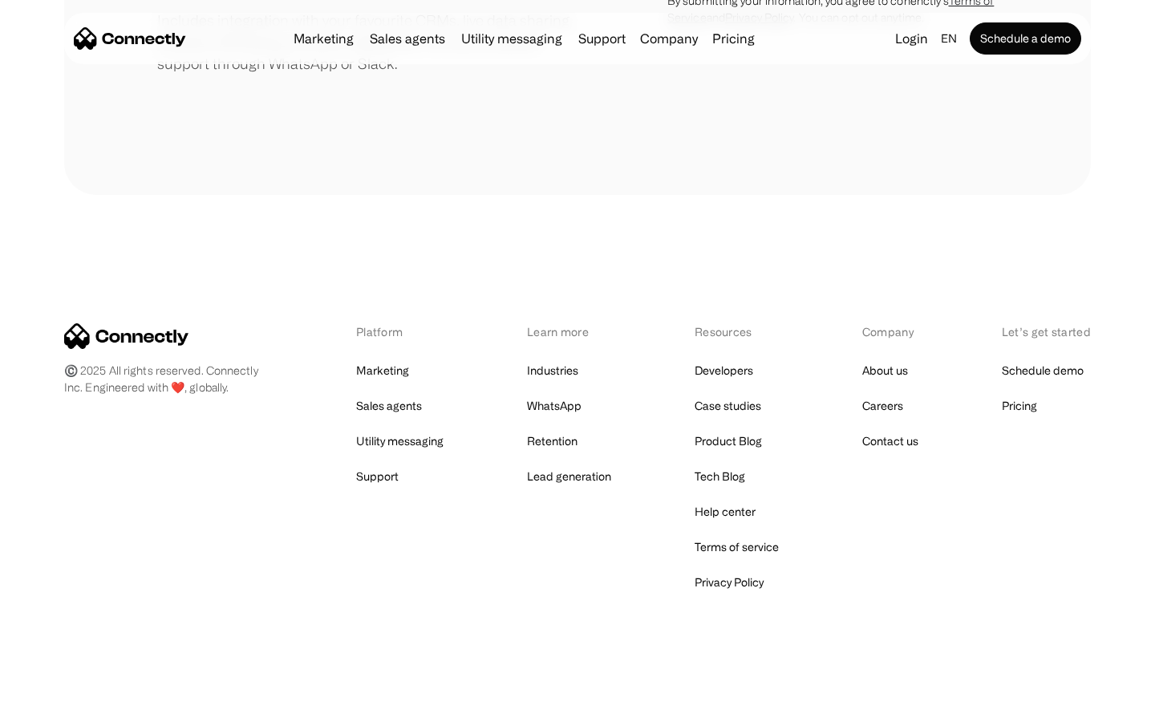
scroll to position [745, 0]
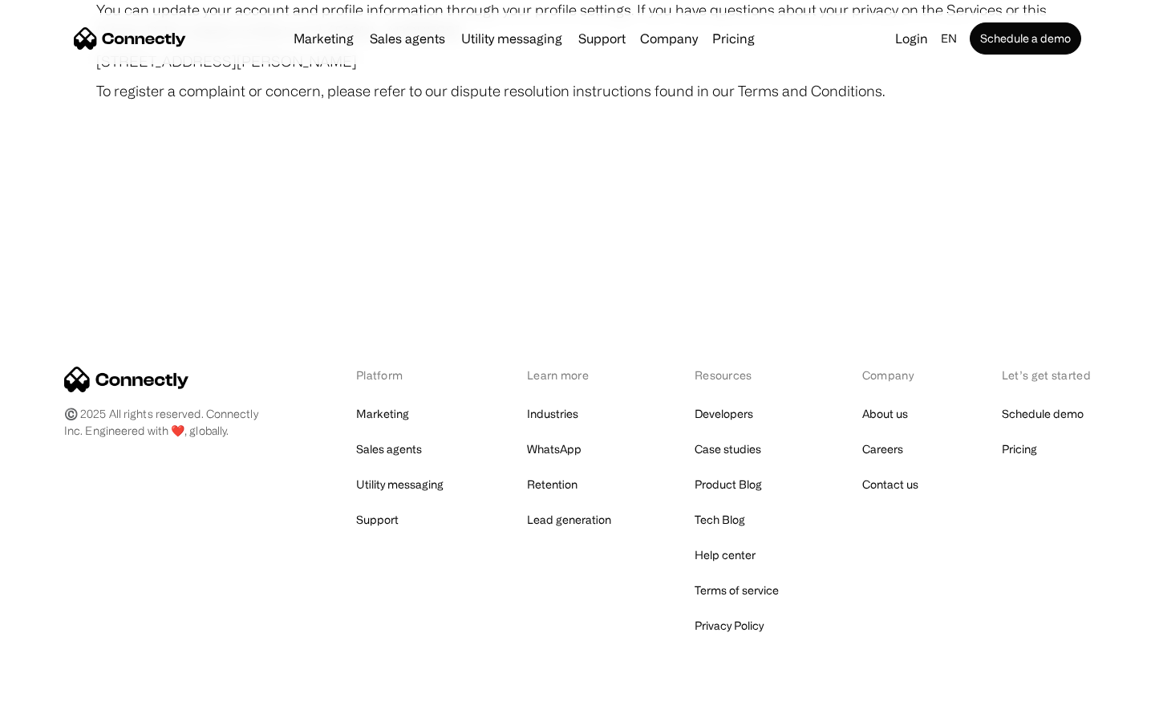
scroll to position [9339, 0]
